Goal: Task Accomplishment & Management: Manage account settings

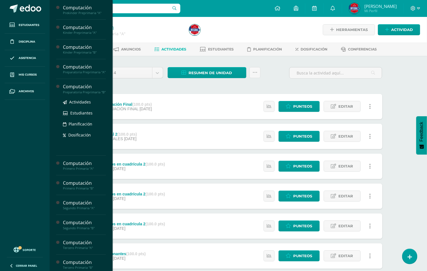
click at [86, 90] on div "Computación" at bounding box center [84, 87] width 43 height 6
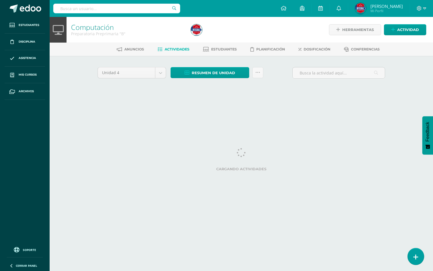
click at [412, 253] on link at bounding box center [416, 256] width 16 height 16
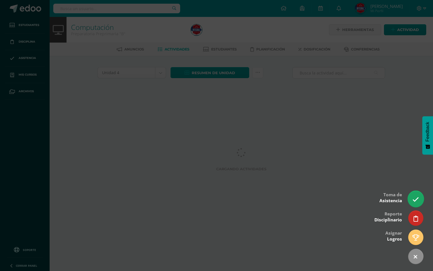
click at [417, 199] on icon at bounding box center [416, 199] width 6 height 6
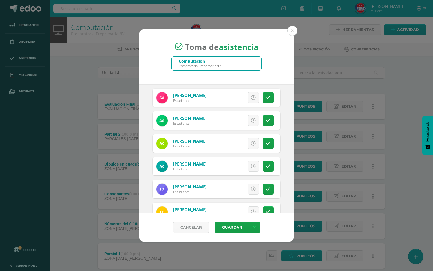
scroll to position [127, 0]
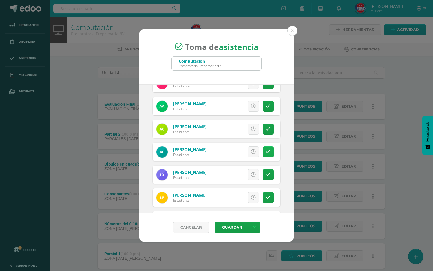
click at [266, 151] on icon at bounding box center [268, 152] width 5 height 5
click at [266, 173] on icon at bounding box center [268, 174] width 5 height 5
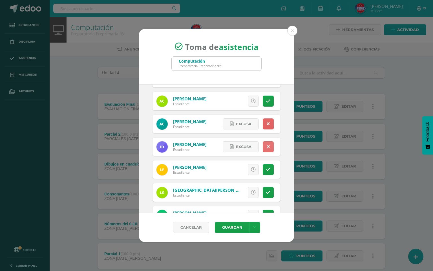
scroll to position [169, 0]
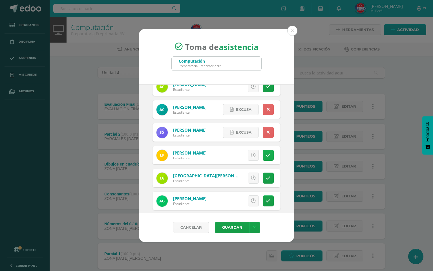
click at [266, 155] on icon at bounding box center [268, 155] width 5 height 5
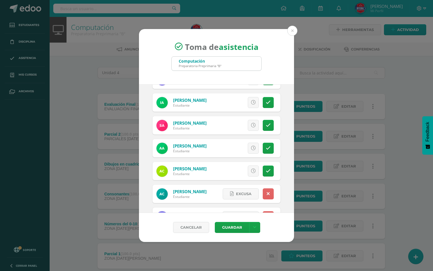
scroll to position [170, 0]
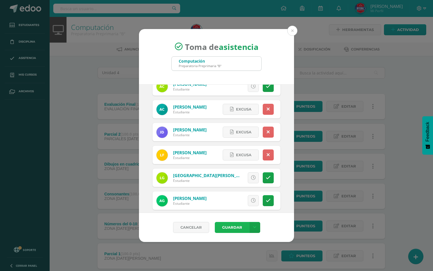
click at [227, 226] on button "Guardar" at bounding box center [232, 227] width 34 height 11
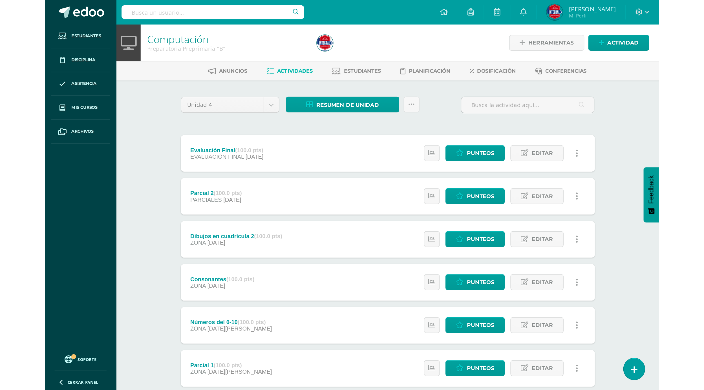
scroll to position [34, 0]
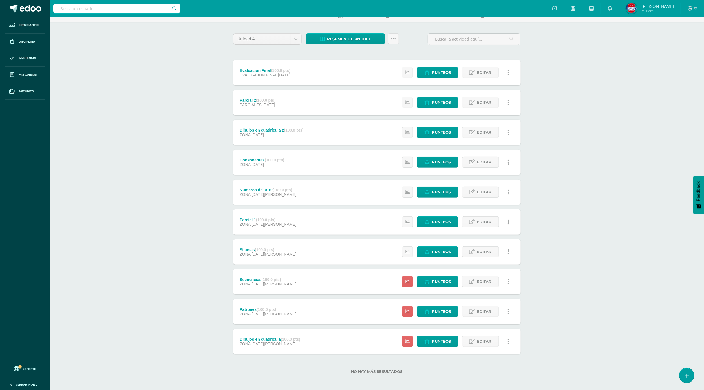
click at [433, 271] on div "Estatus de Actividad: 21 Estudiantes sin calificar 0 Estudiantes con cero Media…" at bounding box center [457, 341] width 127 height 25
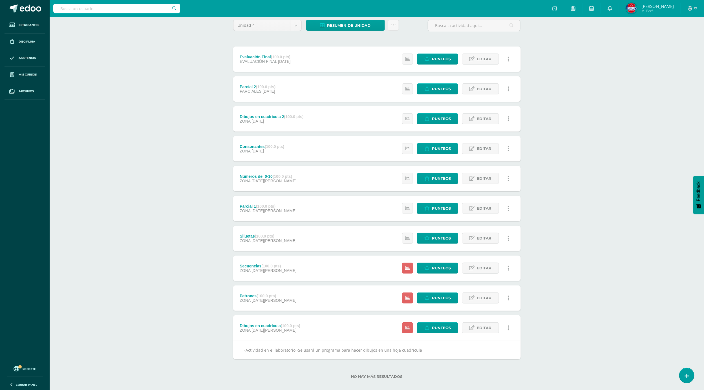
scroll to position [54, 0]
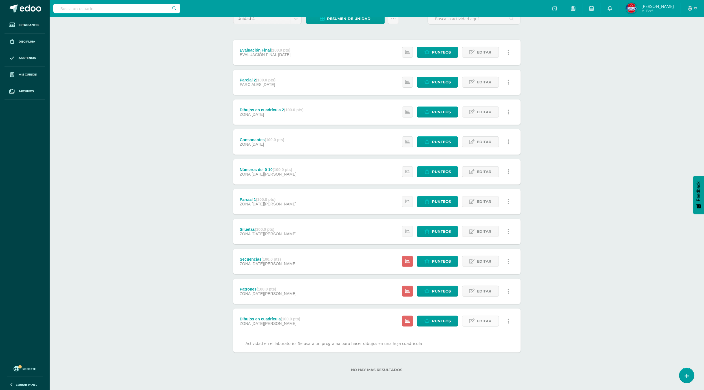
click at [433, 271] on span "Editar" at bounding box center [484, 321] width 15 height 10
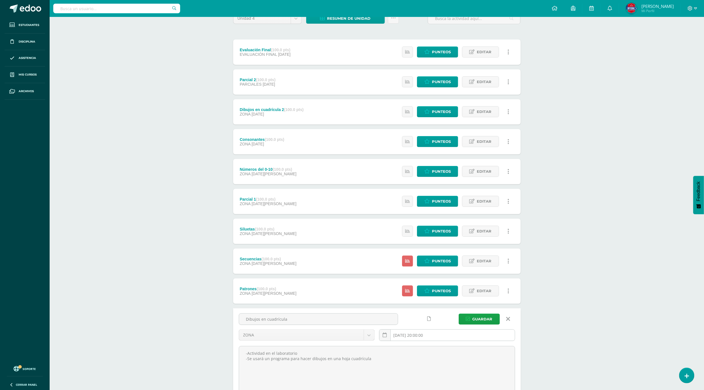
click at [416, 271] on input "[DATE] 20:00:00" at bounding box center [447, 335] width 135 height 11
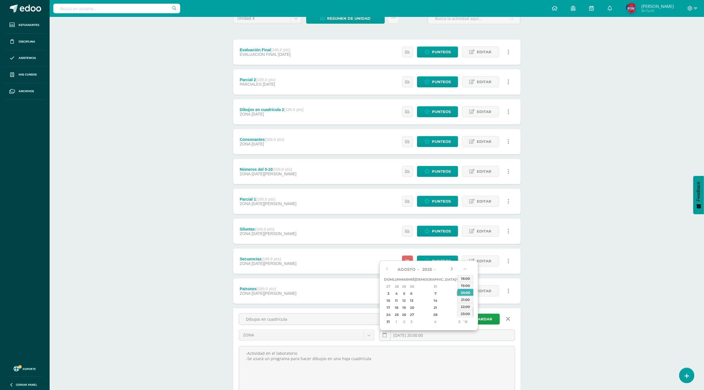
click at [433, 271] on button "button" at bounding box center [452, 269] width 6 height 8
click at [433, 271] on div "12" at bounding box center [459, 294] width 5 height 6
type input "2025-09-12 20:00"
click at [433, 271] on span "Guardar" at bounding box center [483, 319] width 20 height 10
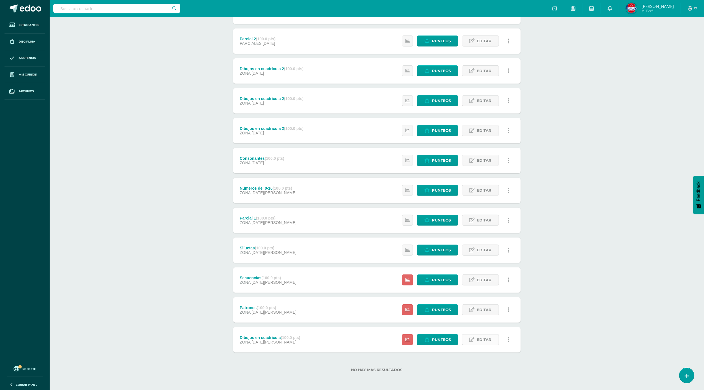
click at [479, 341] on span "Editar" at bounding box center [484, 340] width 15 height 10
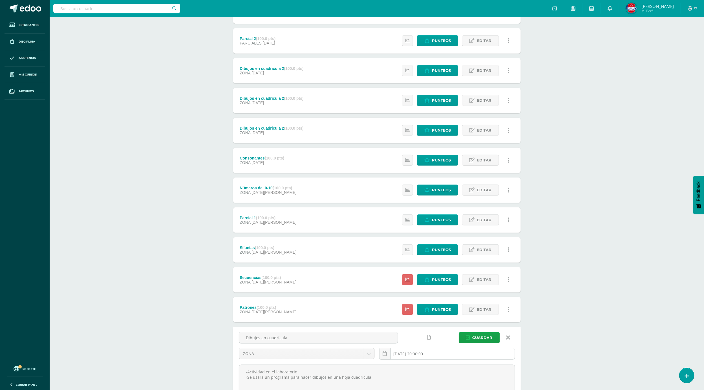
click at [456, 355] on input "[DATE] 20:00:00" at bounding box center [447, 354] width 135 height 11
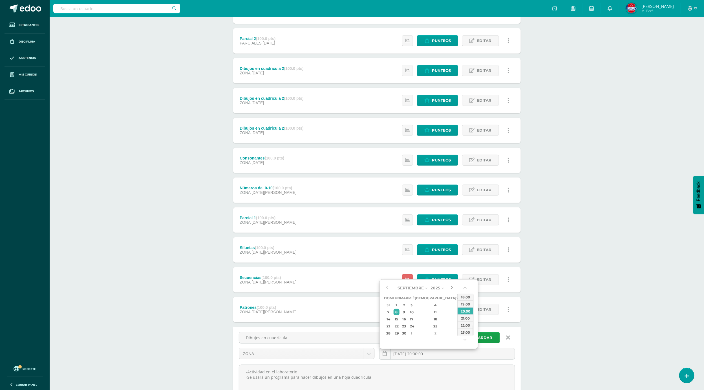
click at [453, 289] on button "button" at bounding box center [452, 288] width 6 height 8
click at [457, 313] on div "12" at bounding box center [459, 312] width 5 height 6
type input "2025-09-12 20:00"
click at [554, 331] on div "Computación Kinder Preprimaria "B" Herramientas Detalle de asistencias Activida…" at bounding box center [377, 196] width 655 height 550
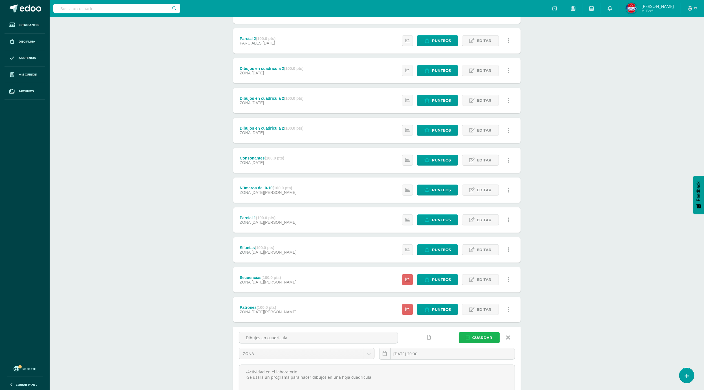
click at [480, 343] on span "Guardar" at bounding box center [483, 338] width 20 height 10
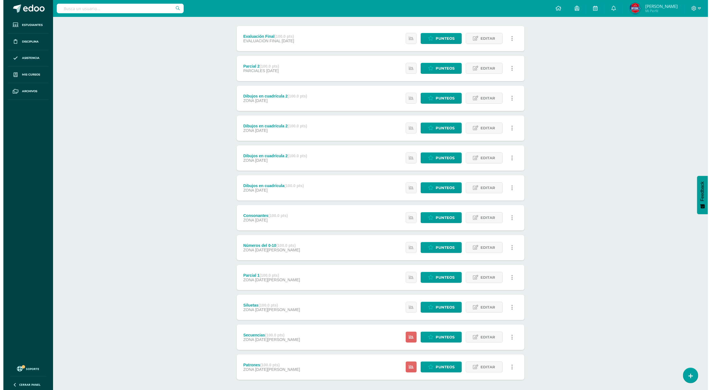
scroll to position [53, 0]
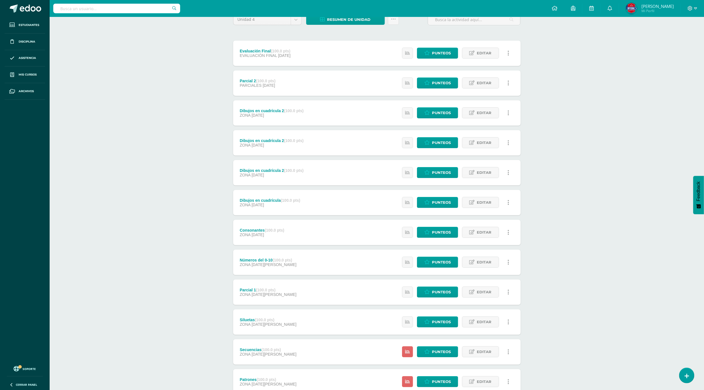
click at [507, 175] on link at bounding box center [508, 172] width 11 height 11
click at [489, 209] on link "Eliminar" at bounding box center [498, 209] width 58 height 9
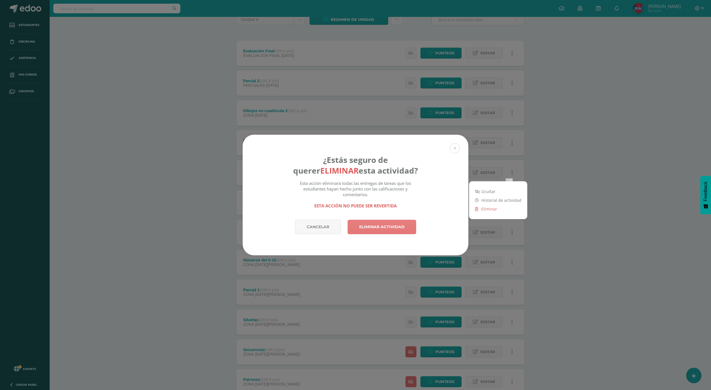
click at [394, 226] on link "Eliminar actividad" at bounding box center [382, 227] width 69 height 14
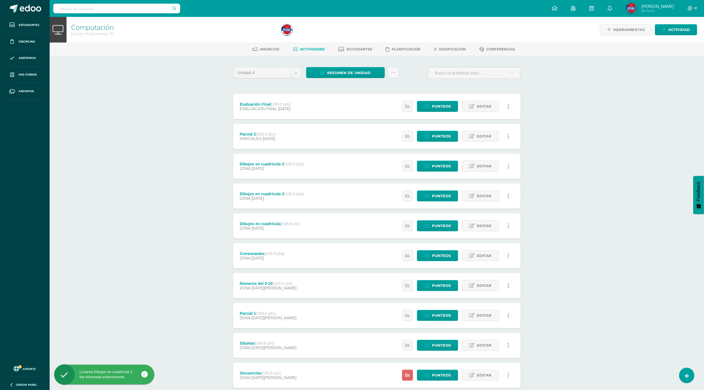
click at [508, 168] on icon at bounding box center [509, 166] width 2 height 6
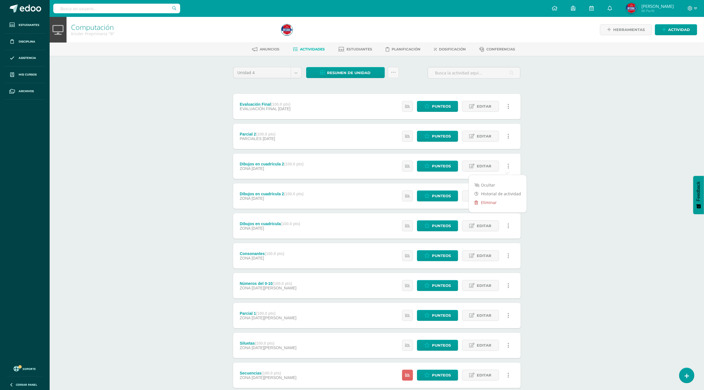
click at [489, 205] on link "Eliminar" at bounding box center [498, 202] width 58 height 9
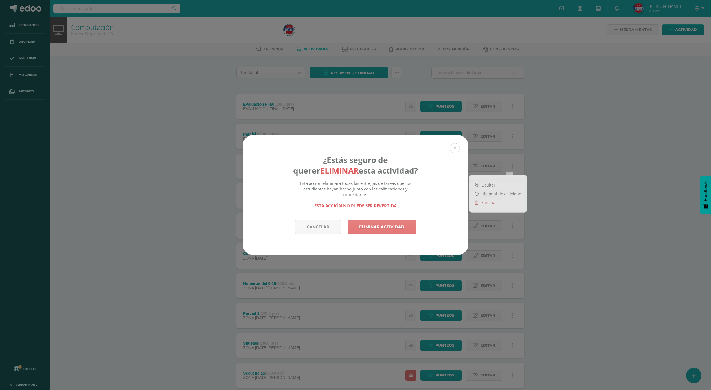
click at [387, 223] on link "Eliminar actividad" at bounding box center [382, 227] width 69 height 14
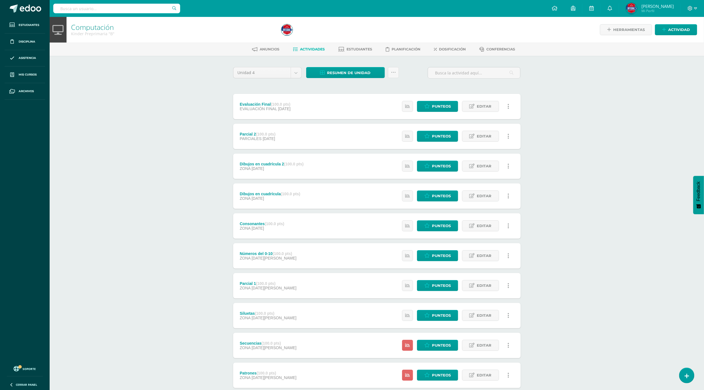
scroll to position [36, 0]
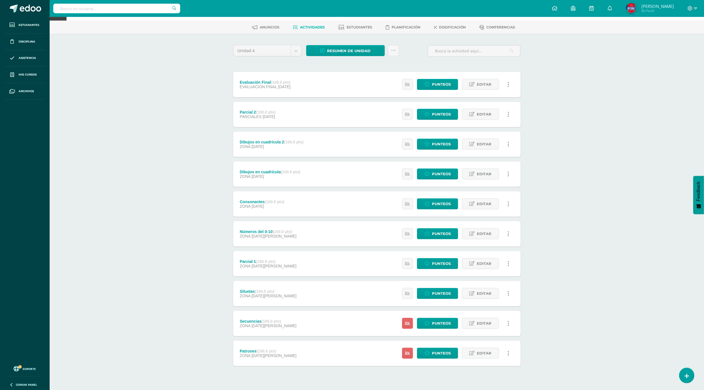
scroll to position [34, 0]
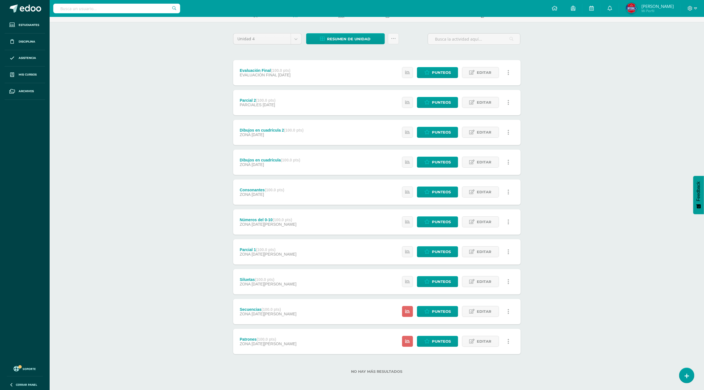
click at [591, 83] on div "Computación Kinder Preprimaria "B" Herramientas Detalle de asistencias Activida…" at bounding box center [377, 187] width 655 height 409
click at [476, 251] on link "Editar" at bounding box center [480, 252] width 37 height 11
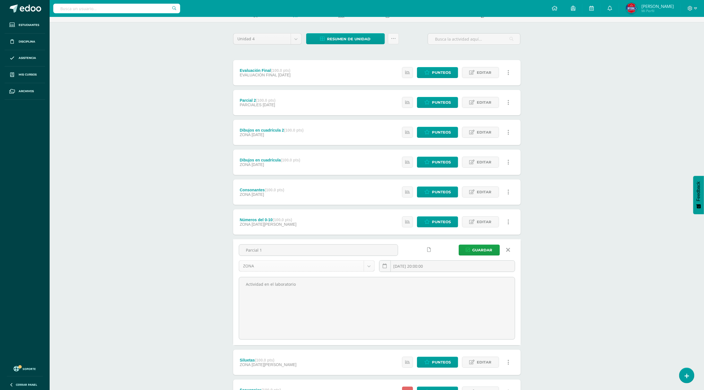
click at [316, 266] on body "Estudiantes Disciplina Asistencia Mis cursos Archivos Soporte Centro de ayuda Ú…" at bounding box center [352, 219] width 704 height 507
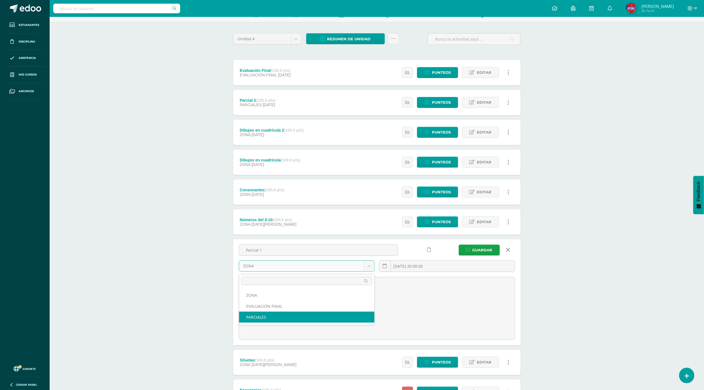
select select "191696"
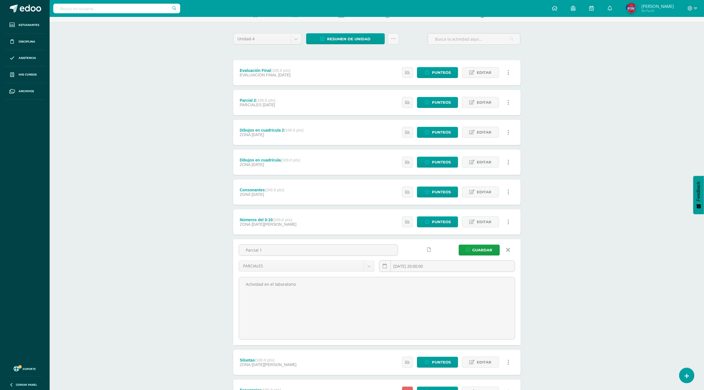
click at [476, 242] on div "Parcial 1 PARCIALES ZONA EVALUACIÒN FINAL PARCIALES [DATE] 20:00:00 [GEOGRAPHIC…" at bounding box center [377, 293] width 288 height 106
click at [481, 245] on span "Guardar" at bounding box center [483, 250] width 20 height 10
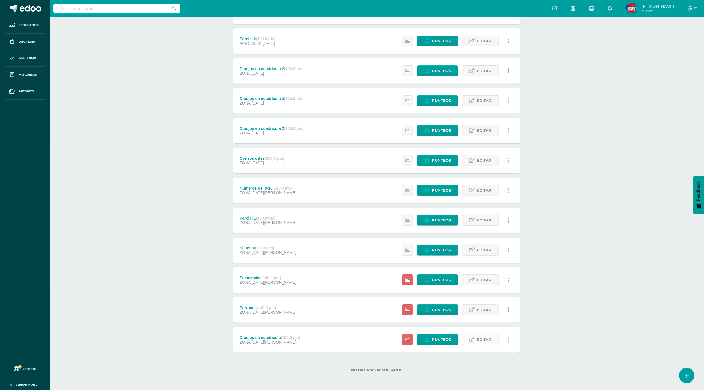
click at [483, 344] on span "Editar" at bounding box center [484, 340] width 15 height 10
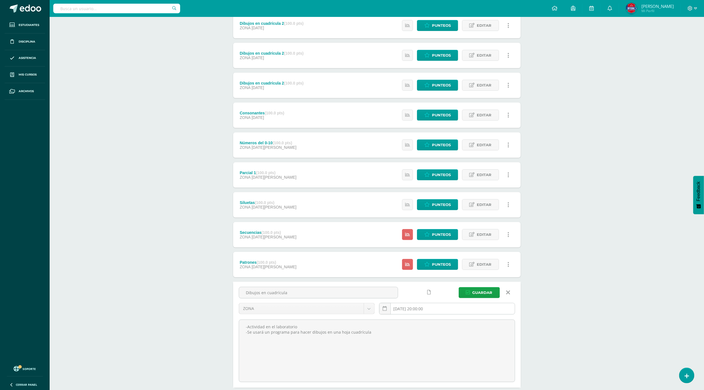
scroll to position [177, 0]
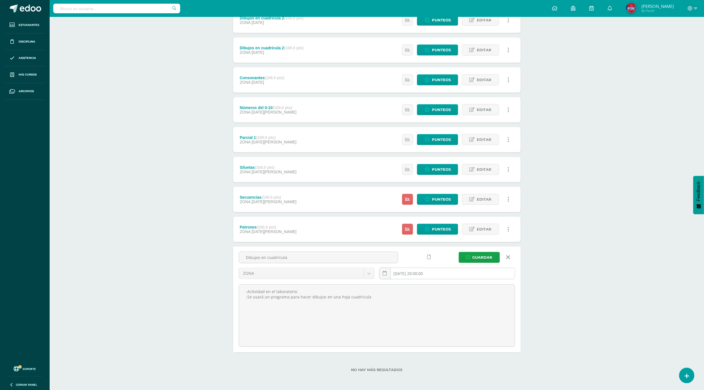
click at [422, 274] on input "[DATE] 20:00:00" at bounding box center [447, 273] width 135 height 11
click at [451, 286] on button "button" at bounding box center [452, 288] width 6 height 8
click at [457, 311] on div "12" at bounding box center [459, 312] width 5 height 6
type input "2025-09-12 20:00"
click at [466, 256] on button "Guardar" at bounding box center [479, 257] width 41 height 11
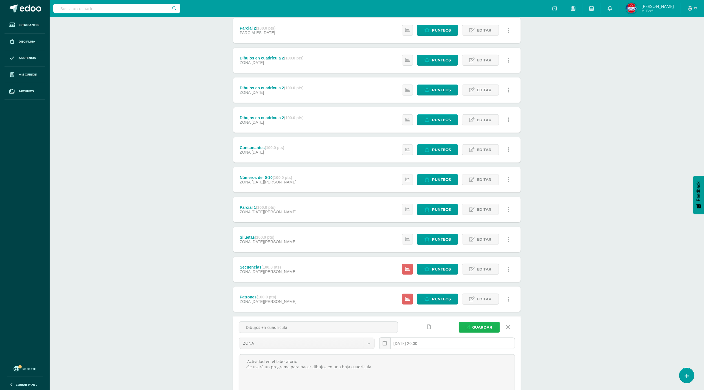
scroll to position [8, 0]
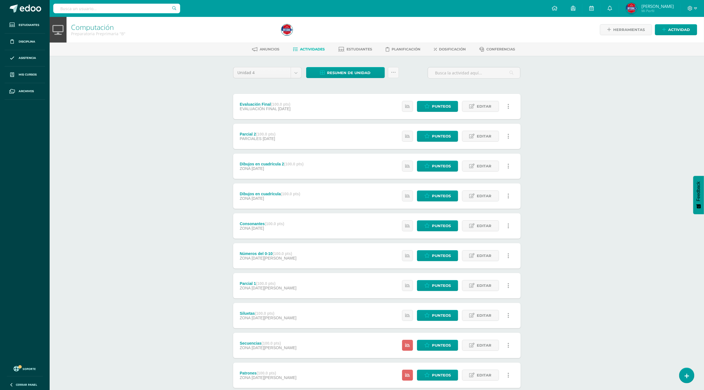
scroll to position [34, 0]
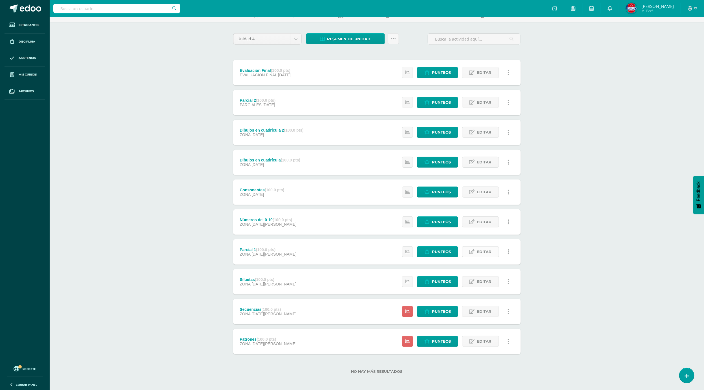
click at [479, 251] on span "Editar" at bounding box center [484, 252] width 15 height 10
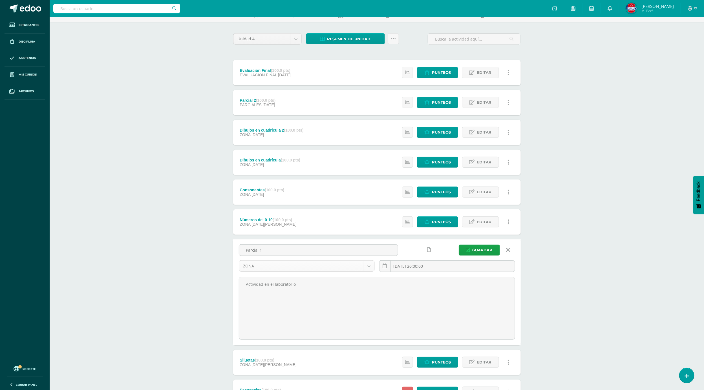
click at [301, 265] on body "La tarea Dibujos en cuadrícula fue editada exitosamente. Estudiantes Disciplina…" at bounding box center [352, 219] width 704 height 507
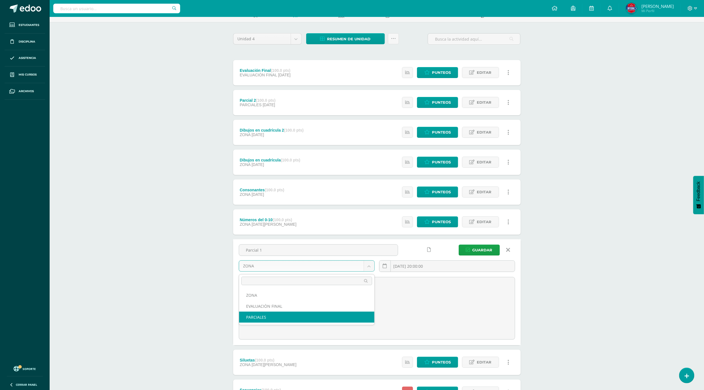
select select "191699"
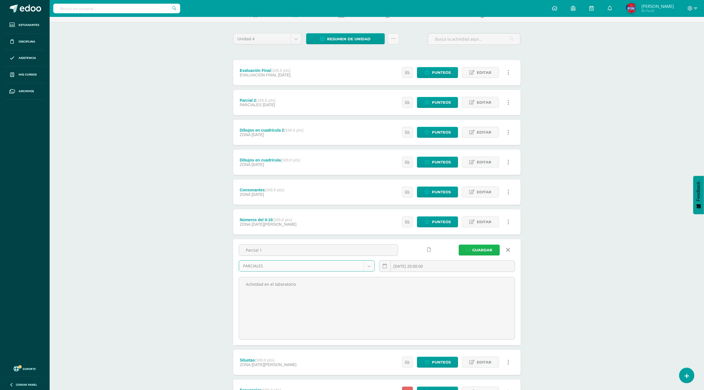
click at [478, 252] on span "Guardar" at bounding box center [483, 250] width 20 height 10
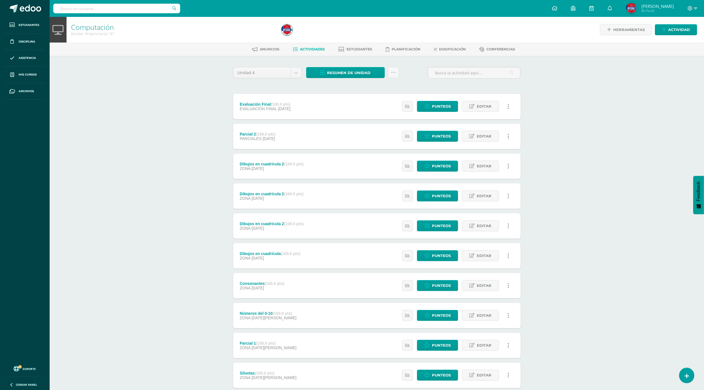
click at [509, 196] on icon at bounding box center [509, 196] width 2 height 6
click at [493, 232] on link "Eliminar" at bounding box center [498, 232] width 58 height 9
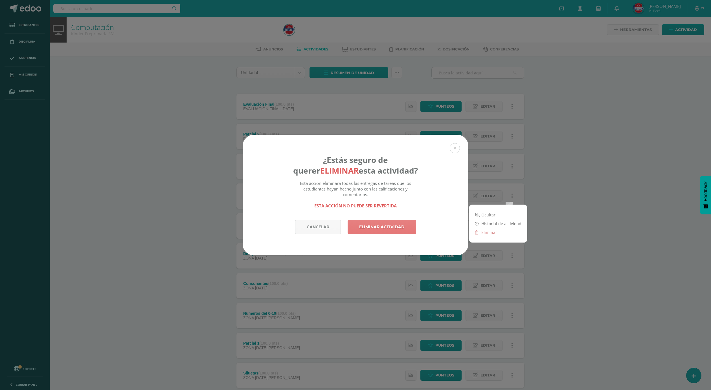
click at [393, 222] on link "Eliminar actividad" at bounding box center [382, 227] width 69 height 14
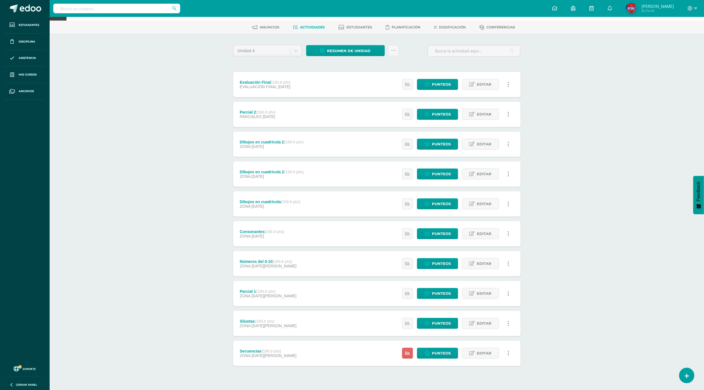
scroll to position [34, 0]
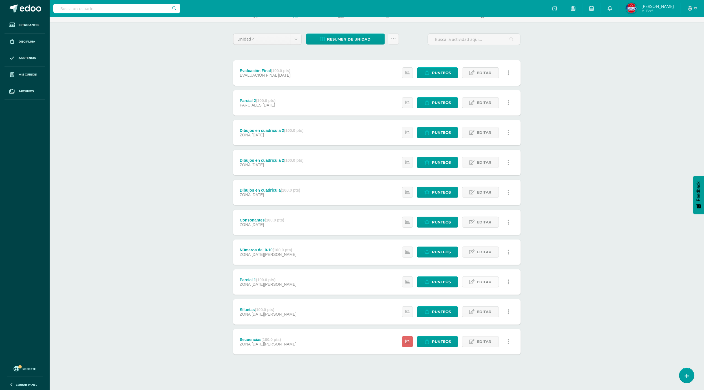
click at [471, 284] on icon at bounding box center [472, 282] width 5 height 5
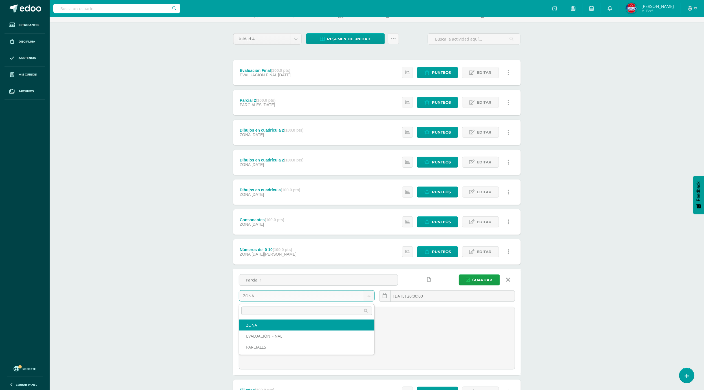
click at [304, 299] on body "La tarea Dibujos en cuadrícula 2 fue eliminada exitosamente. Estudiantes Discip…" at bounding box center [352, 234] width 704 height 537
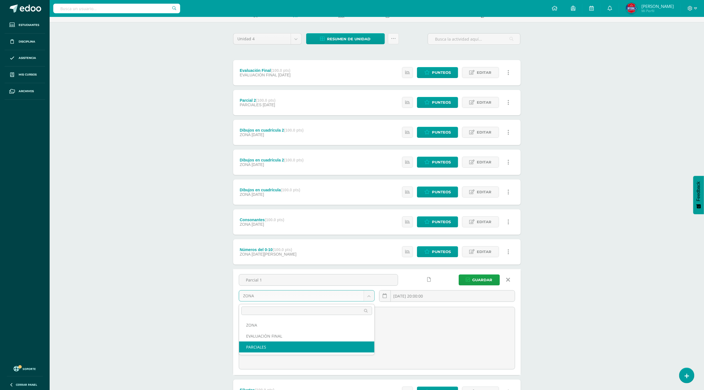
select select "191693"
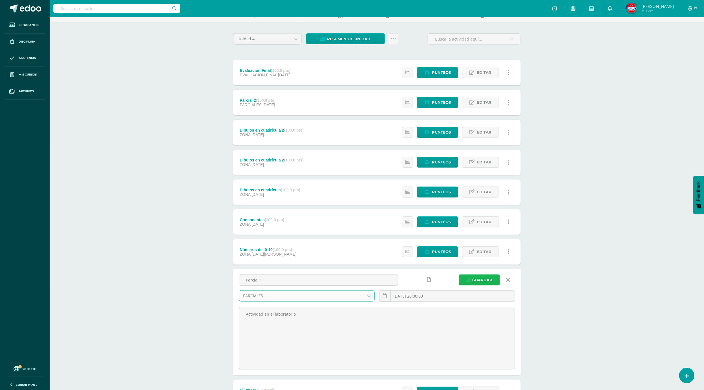
click at [478, 283] on span "Guardar" at bounding box center [483, 280] width 20 height 10
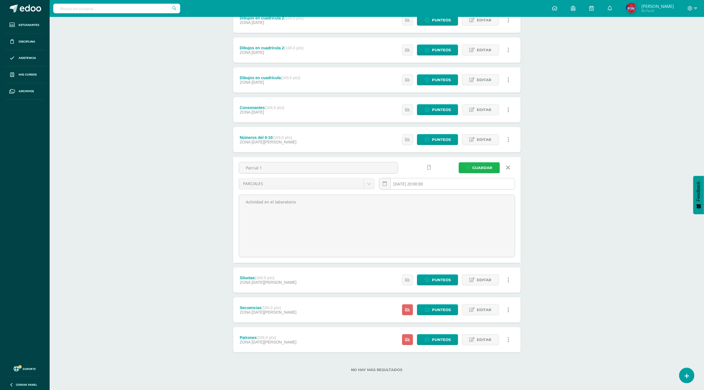
scroll to position [147, 0]
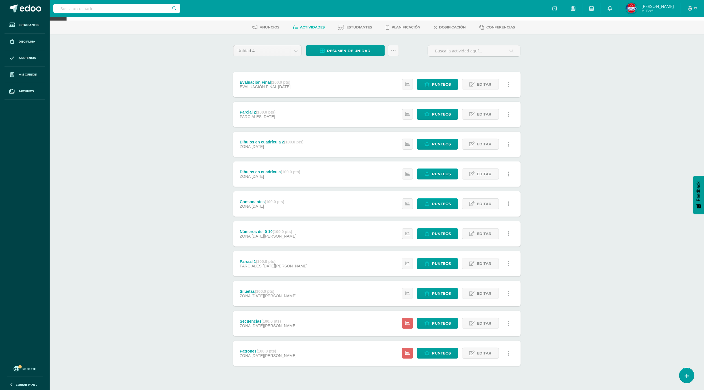
scroll to position [34, 0]
